Goal: Navigation & Orientation: Find specific page/section

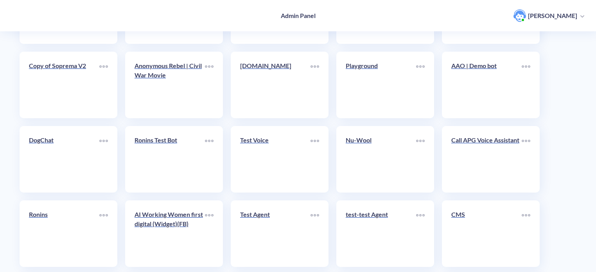
scroll to position [196, 0]
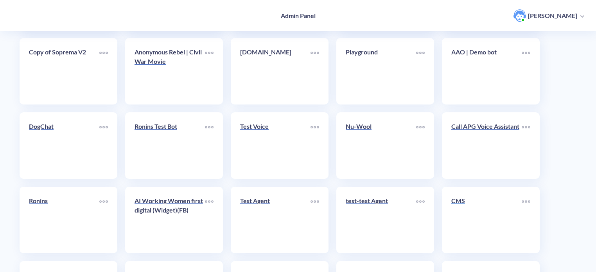
click at [466, 210] on div "CMS" at bounding box center [486, 204] width 70 height 16
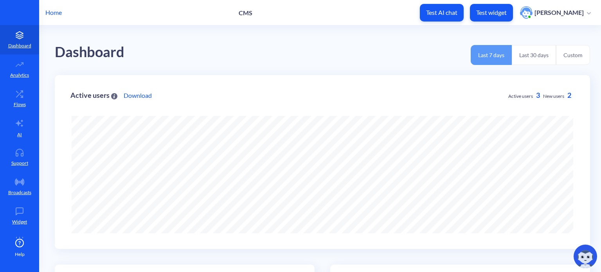
scroll to position [272, 601]
click at [532, 51] on button "Last 30 days" at bounding box center [534, 55] width 44 height 20
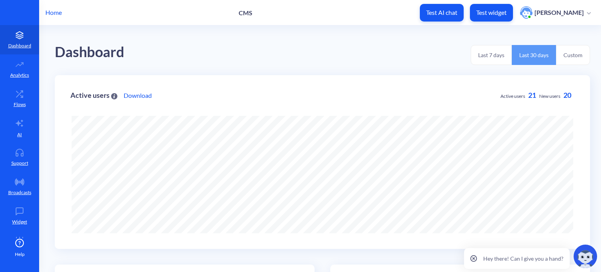
click at [474, 257] on icon at bounding box center [473, 258] width 7 height 7
click at [20, 154] on icon at bounding box center [20, 153] width 16 height 8
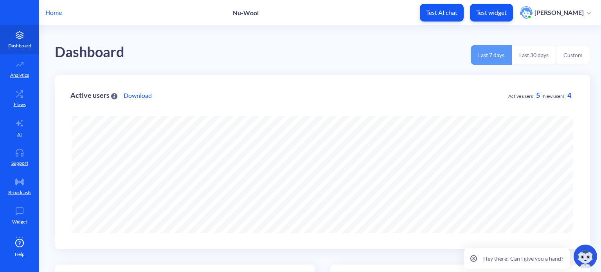
click at [527, 49] on button "Last 30 days" at bounding box center [534, 55] width 44 height 20
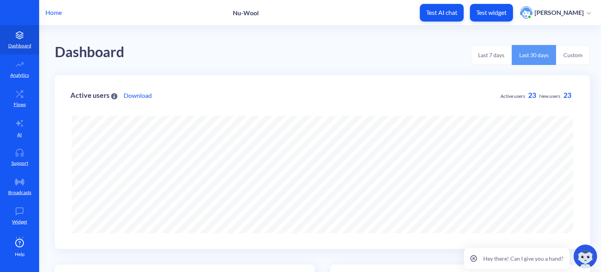
scroll to position [272, 601]
click at [20, 153] on icon at bounding box center [19, 154] width 7 height 3
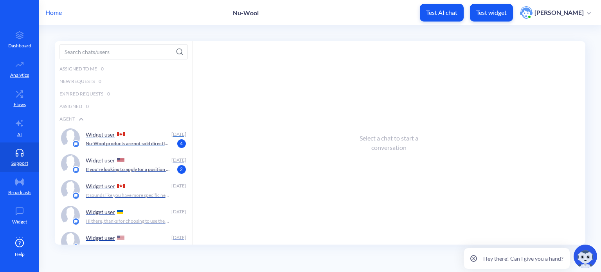
click at [142, 144] on p "Nu-Wool products are not sold directly to consumers, but you can purchase them …" at bounding box center [128, 143] width 84 height 7
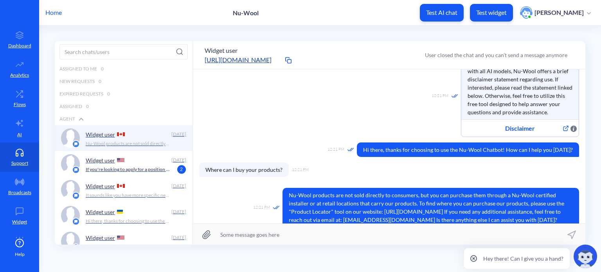
scroll to position [78, 0]
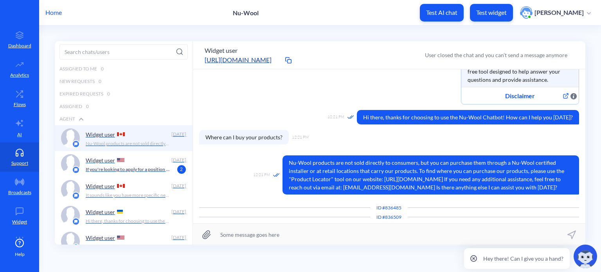
click at [128, 168] on p "If you're looking to apply for a position at Nu-Wool but don't have a resume, y…" at bounding box center [128, 169] width 84 height 7
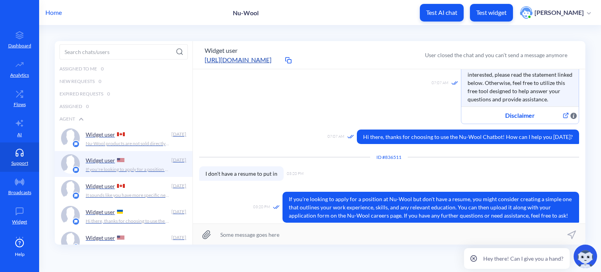
scroll to position [63, 0]
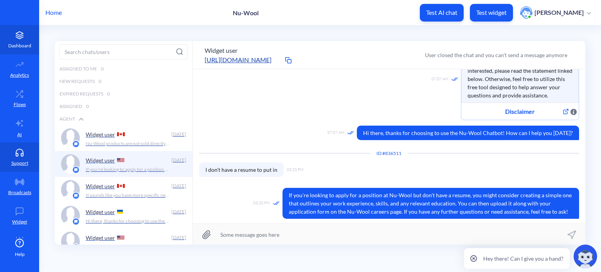
click at [18, 41] on link "Dashboard" at bounding box center [19, 39] width 39 height 29
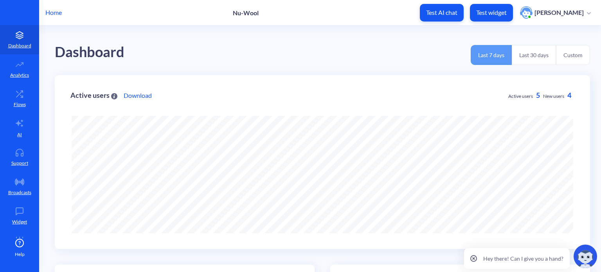
scroll to position [272, 601]
